Goal: Find contact information

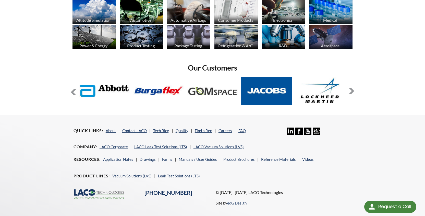
scroll to position [413, 0]
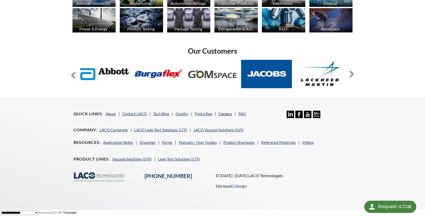
click at [224, 113] on link "Careers" at bounding box center [225, 113] width 14 height 5
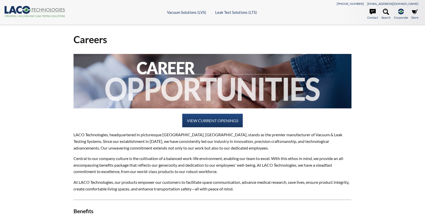
select select "Language Translate Widget"
click at [222, 120] on link "VIEW CURRENT OPENINGS" at bounding box center [212, 121] width 60 height 14
click at [43, 10] on icon at bounding box center [48, 10] width 33 height 4
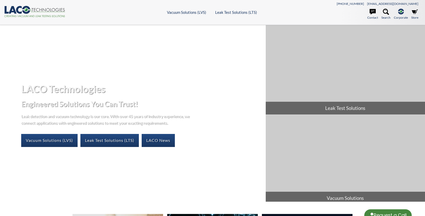
select select "Language Translate Widget"
click at [372, 17] on link "Contact" at bounding box center [372, 14] width 11 height 11
